Goal: Task Accomplishment & Management: Use online tool/utility

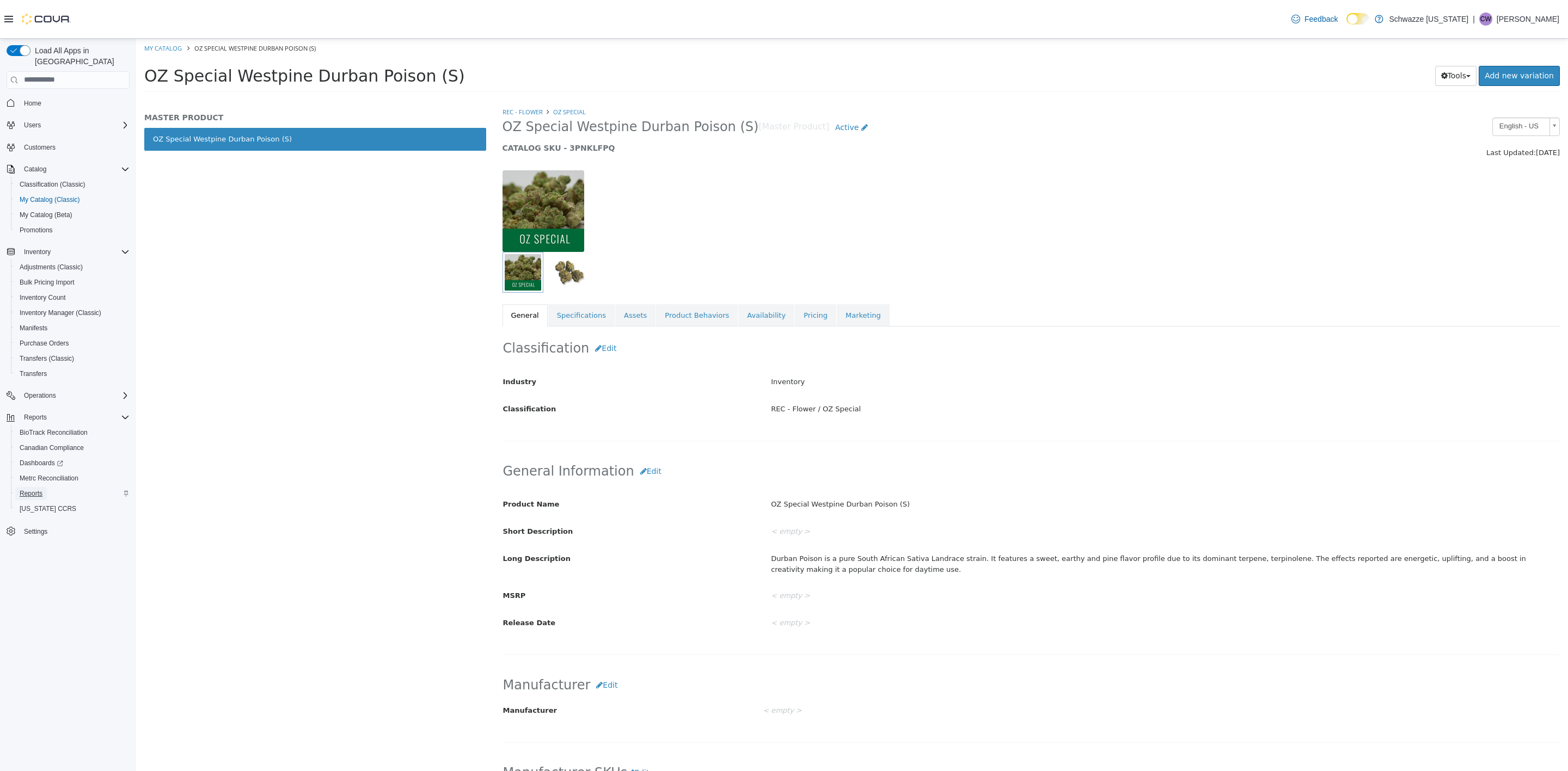
click at [43, 487] on link "Reports" at bounding box center [31, 493] width 31 height 13
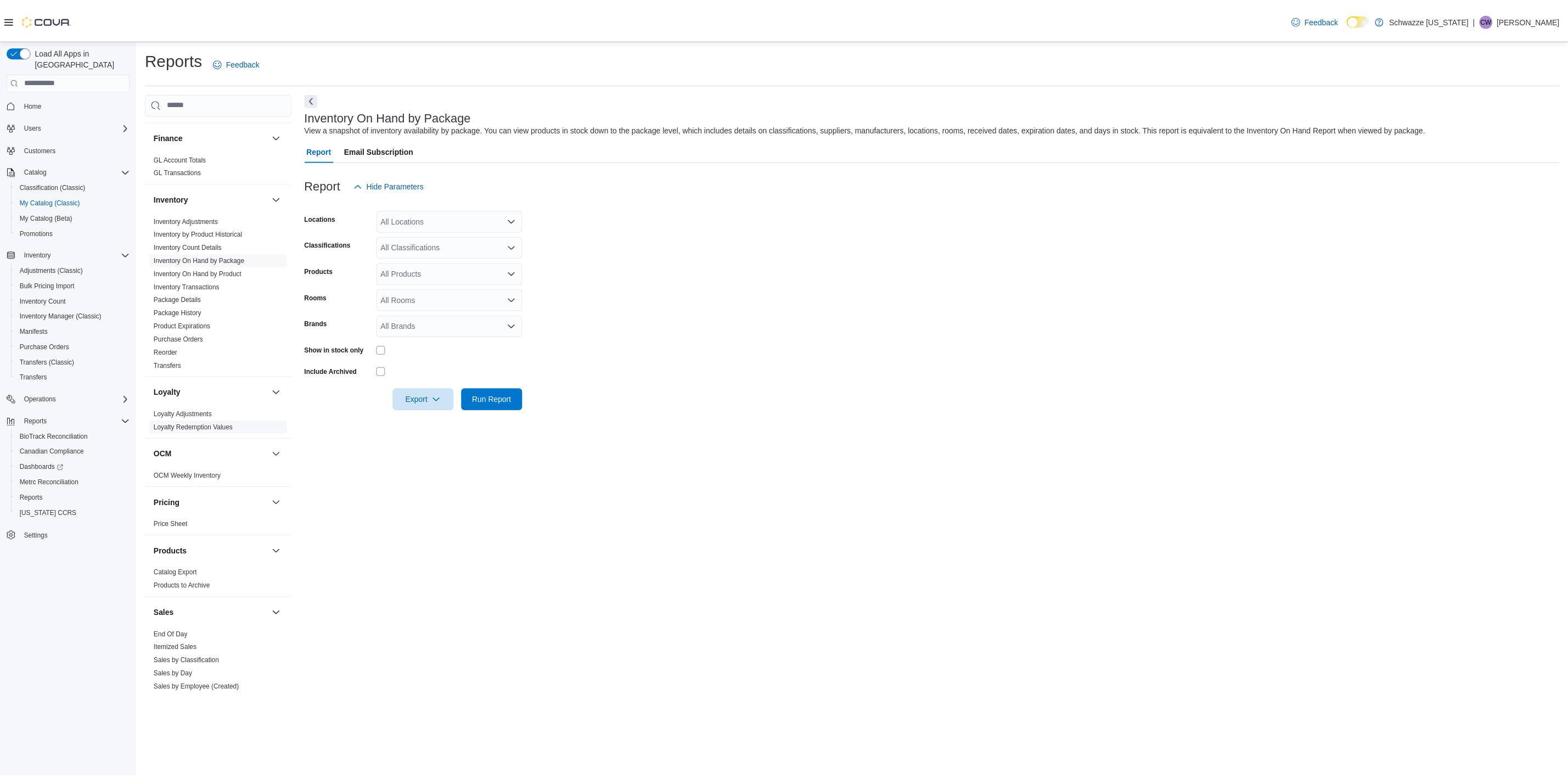
scroll to position [494, 0]
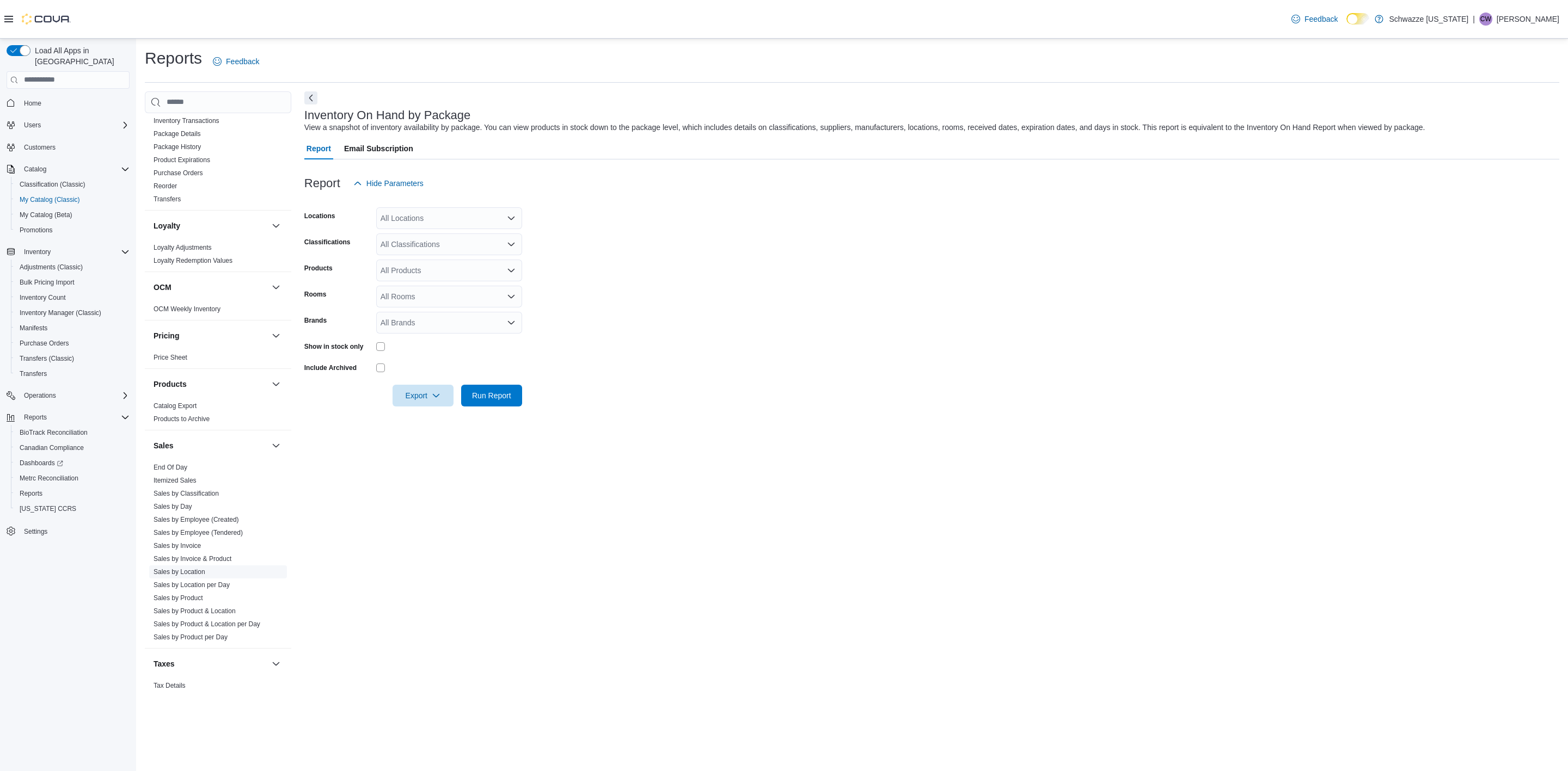
click at [183, 573] on link "Sales by Location" at bounding box center [180, 572] width 51 height 8
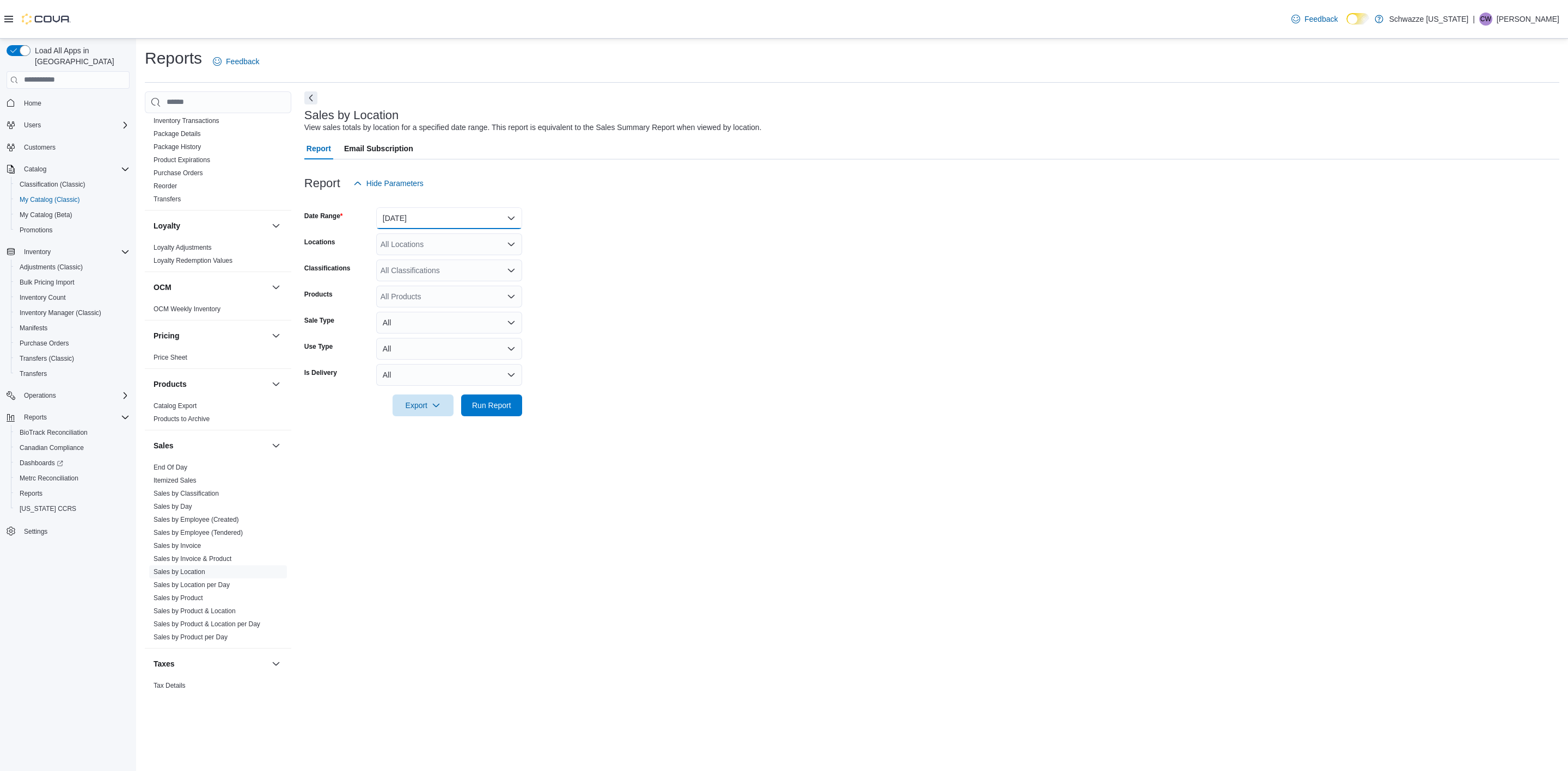
click at [430, 216] on button "Yesterday" at bounding box center [449, 218] width 146 height 22
click at [604, 268] on form "Date Range Yesterday Locations All Locations Classifications All Classification…" at bounding box center [932, 306] width 1255 height 222
click at [435, 248] on div "All Locations" at bounding box center [449, 244] width 146 height 22
click at [652, 284] on form "Date Range Yesterday Locations All Locations Combo box. Selected. Combo box inp…" at bounding box center [932, 306] width 1255 height 222
click at [497, 394] on span "Run Report" at bounding box center [491, 405] width 48 height 22
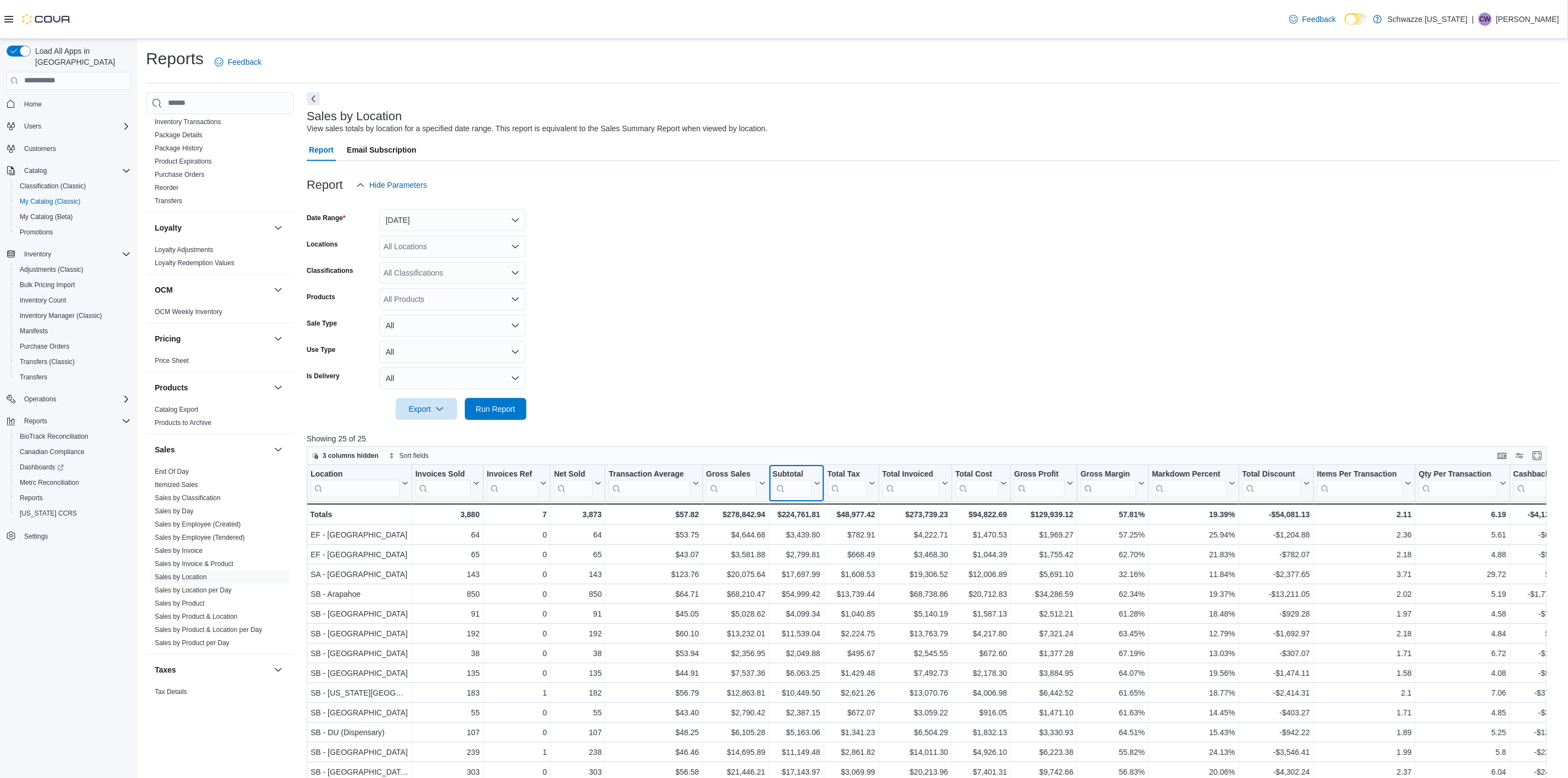
click at [816, 482] on icon at bounding box center [816, 483] width 9 height 6
click at [807, 534] on span "Sort High-Low" at bounding box center [804, 538] width 42 height 9
click at [367, 486] on input "search" at bounding box center [355, 488] width 89 height 18
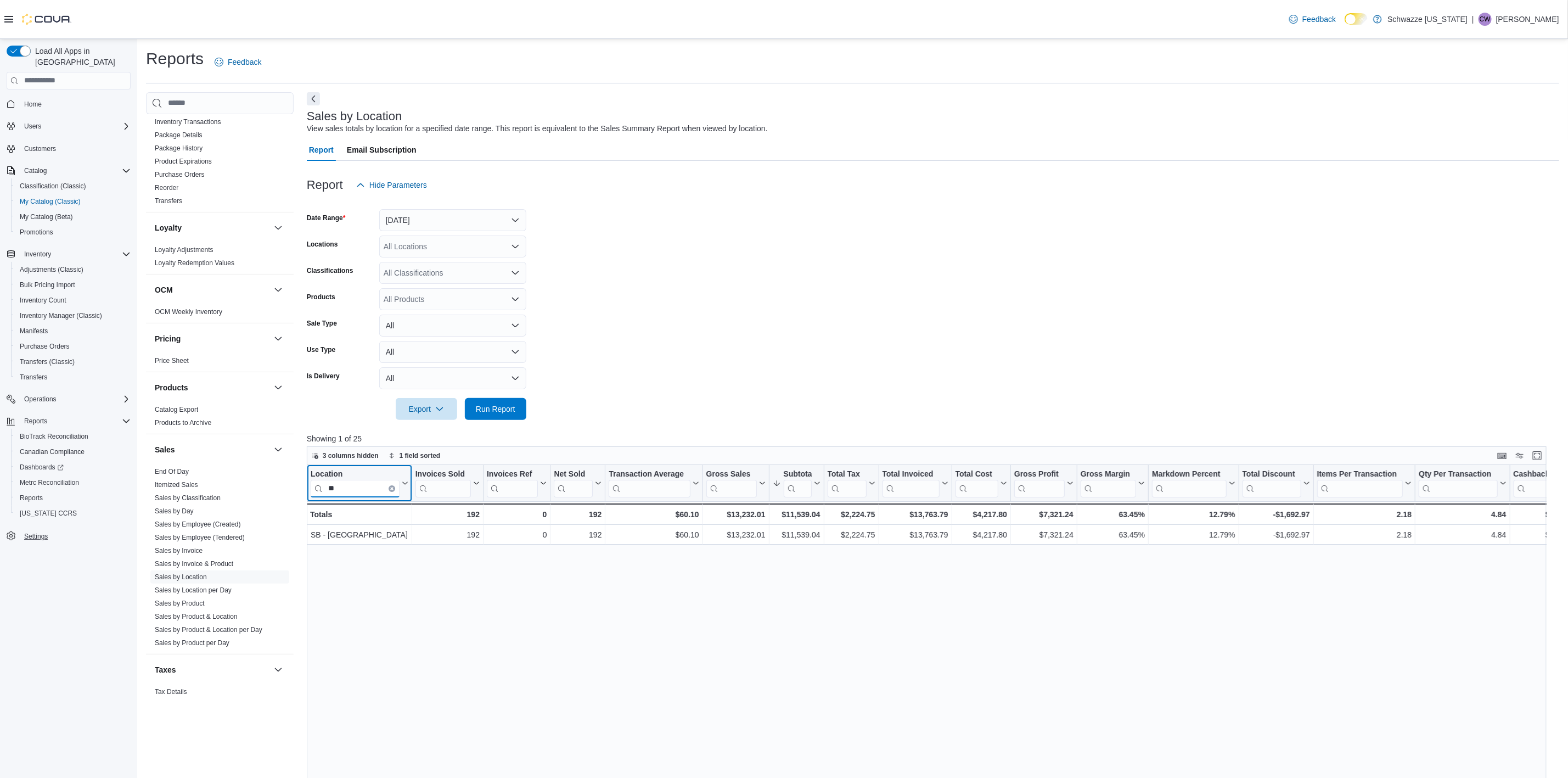
type input "**"
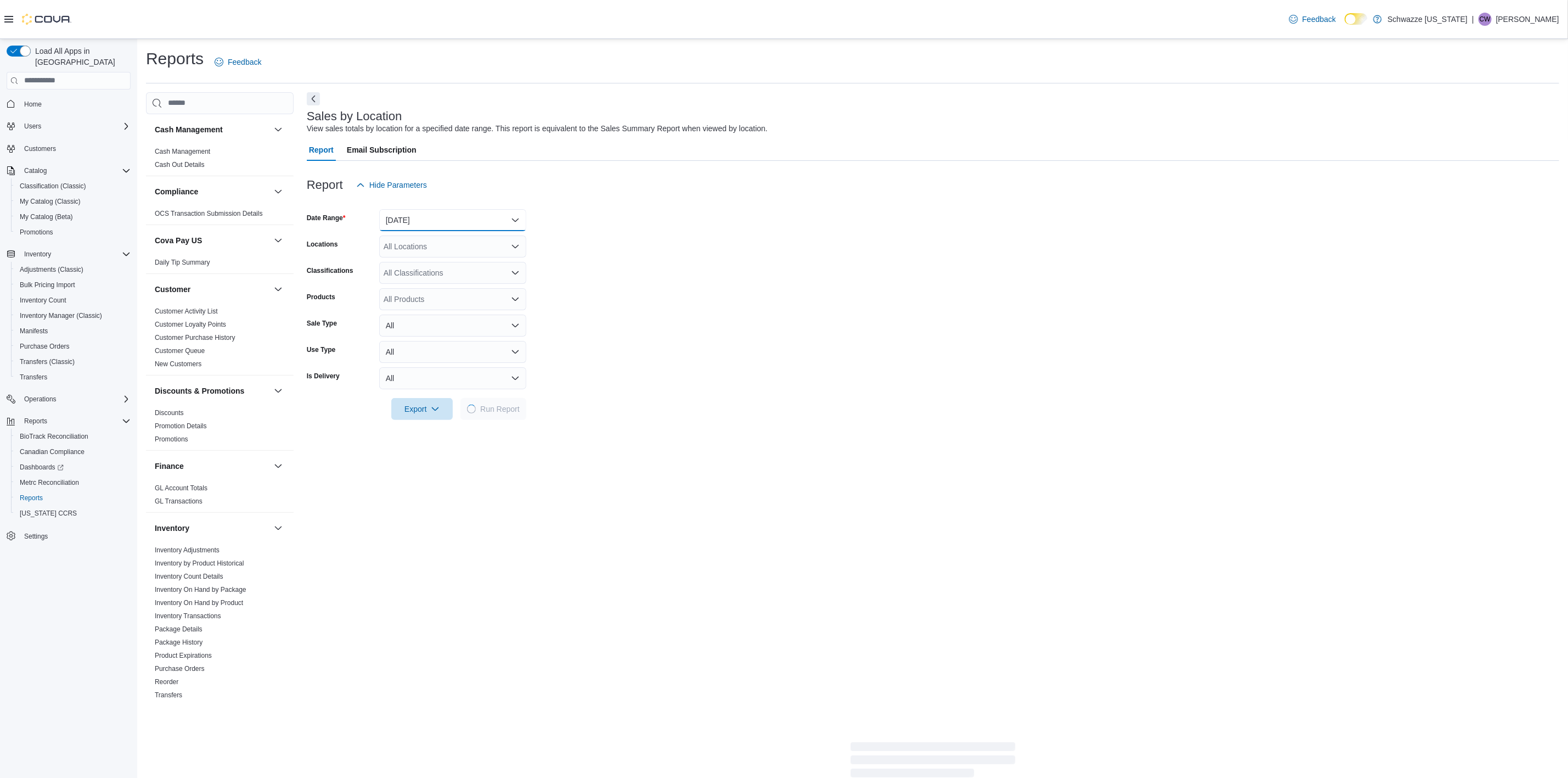
click at [437, 222] on button "[DATE]" at bounding box center [452, 220] width 147 height 22
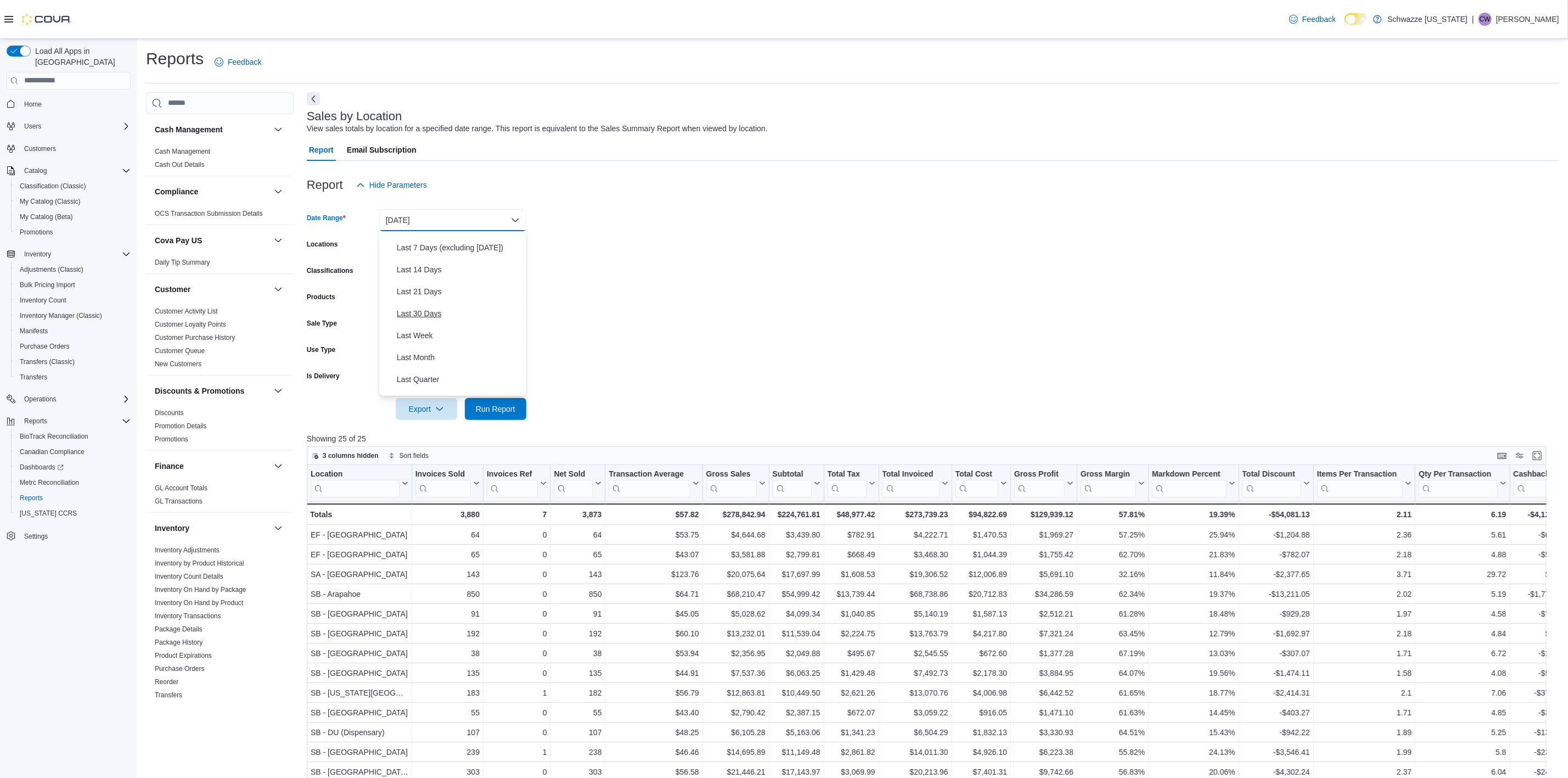
scroll to position [163, 0]
click at [440, 342] on span "Month To Date" at bounding box center [459, 342] width 125 height 13
click at [673, 356] on form "Date Range Month To Date Locations All Locations Classifications All Classifica…" at bounding box center [933, 308] width 1252 height 224
click at [455, 246] on div "All Locations" at bounding box center [452, 246] width 147 height 22
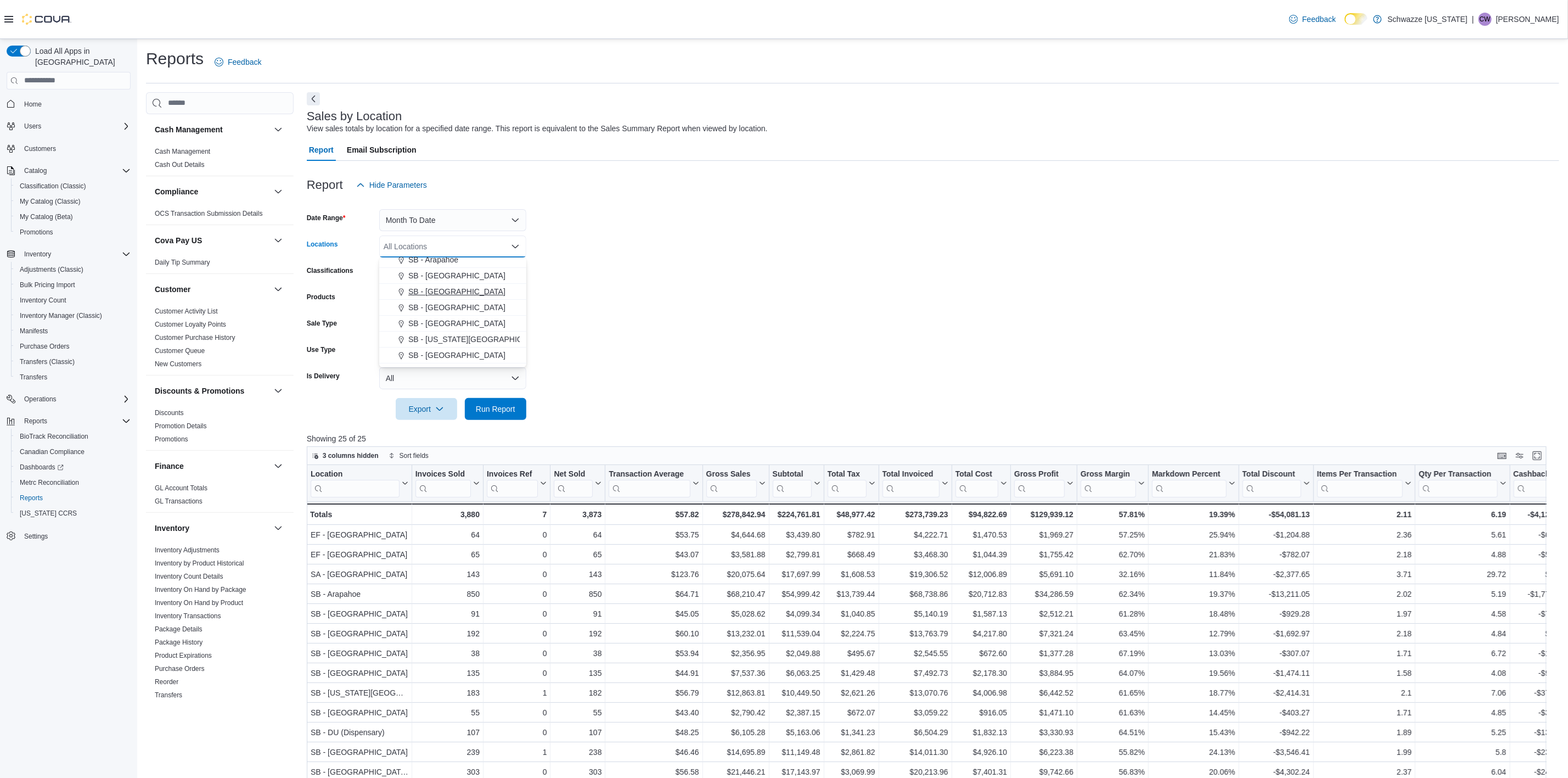
click at [440, 293] on span "SB - [GEOGRAPHIC_DATA]" at bounding box center [457, 291] width 97 height 11
click at [509, 405] on span "Run Report" at bounding box center [495, 408] width 39 height 11
